Goal: Transaction & Acquisition: Purchase product/service

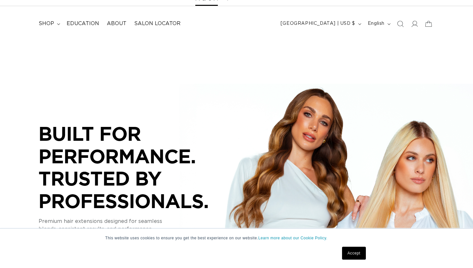
scroll to position [30, 0]
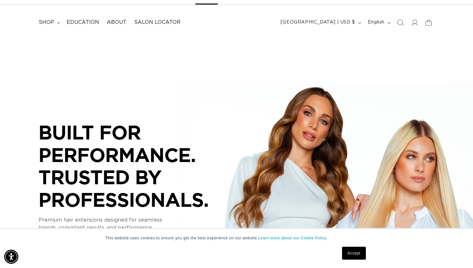
click at [355, 255] on link "Accept" at bounding box center [354, 253] width 24 height 13
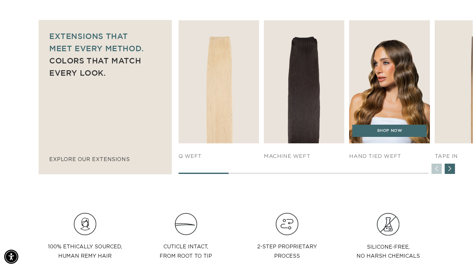
scroll to position [0, 855]
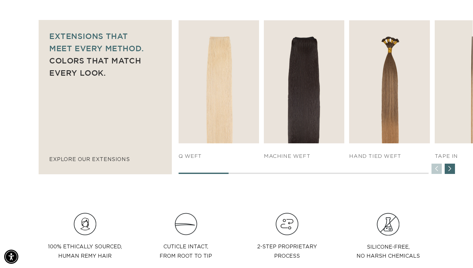
click at [450, 171] on div "Next slide" at bounding box center [450, 169] width 10 height 10
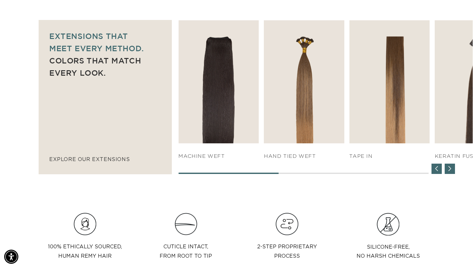
click at [450, 171] on div "Next slide" at bounding box center [450, 169] width 10 height 10
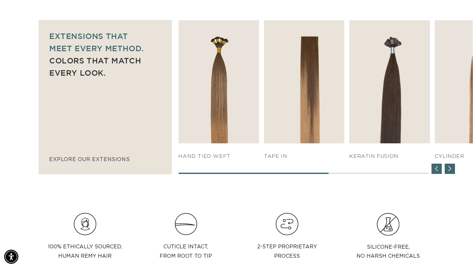
scroll to position [0, 0]
click at [450, 171] on div "Next slide" at bounding box center [450, 169] width 10 height 10
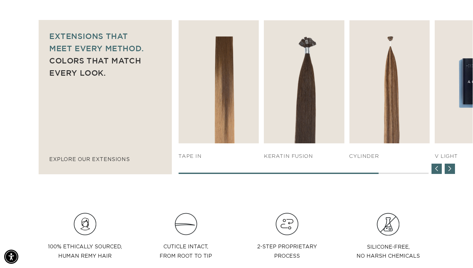
click at [450, 171] on div "Next slide" at bounding box center [450, 169] width 10 height 10
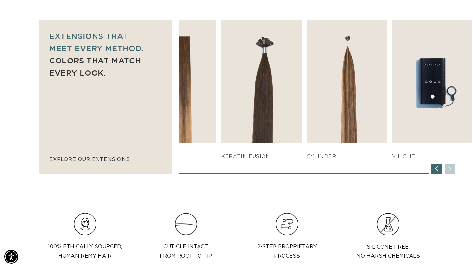
click at [450, 171] on div "SHOP NOW q weft SHOP NOW Machine Weft SHOP NOW" at bounding box center [326, 96] width 295 height 153
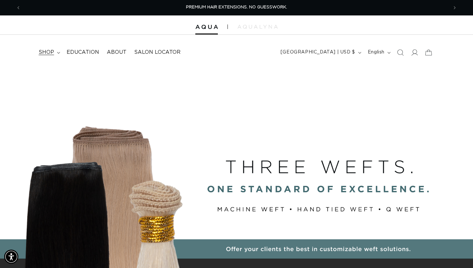
click at [48, 51] on span "shop" at bounding box center [46, 52] width 15 height 7
